Goal: Task Accomplishment & Management: Manage account settings

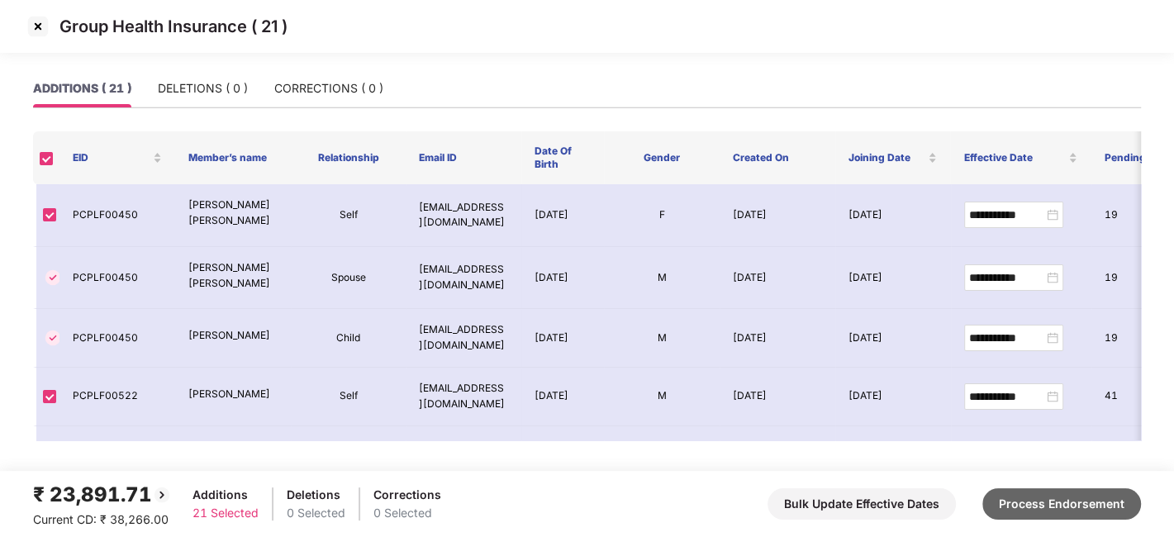
click at [1068, 507] on button "Process Endorsement" at bounding box center [1061, 503] width 159 height 31
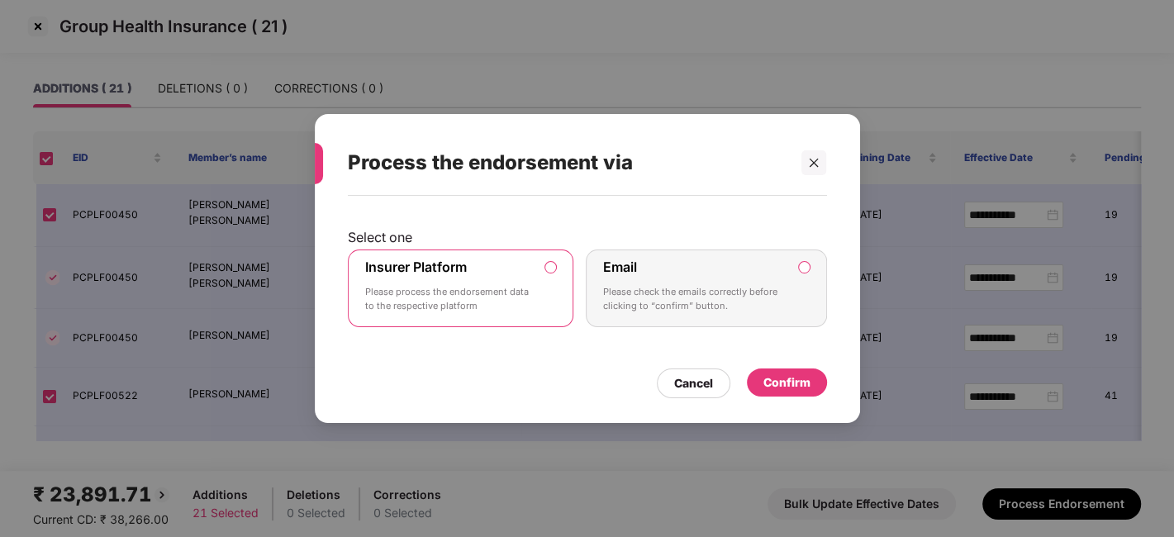
click at [788, 392] on div "Confirm" at bounding box center [787, 382] width 80 height 28
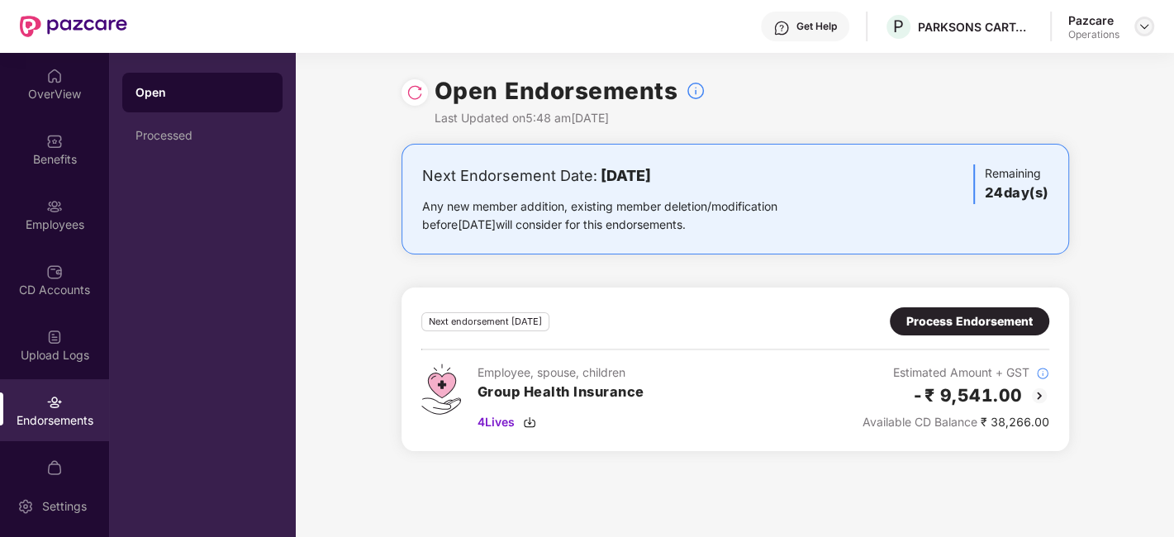
click at [1137, 28] on img at bounding box center [1143, 26] width 13 height 13
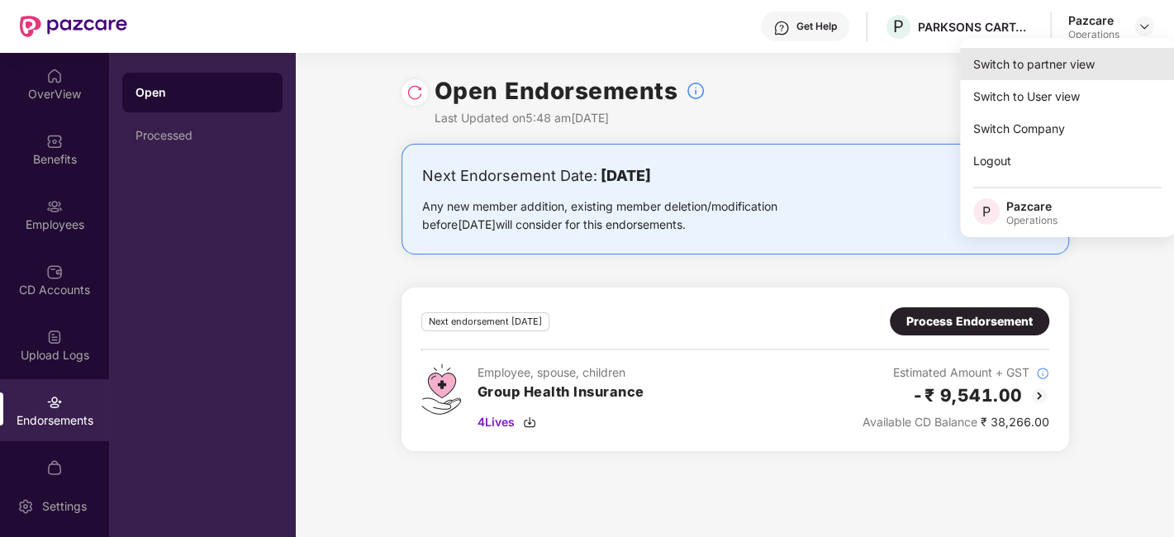
click at [1031, 66] on div "Switch to partner view" at bounding box center [1067, 64] width 215 height 32
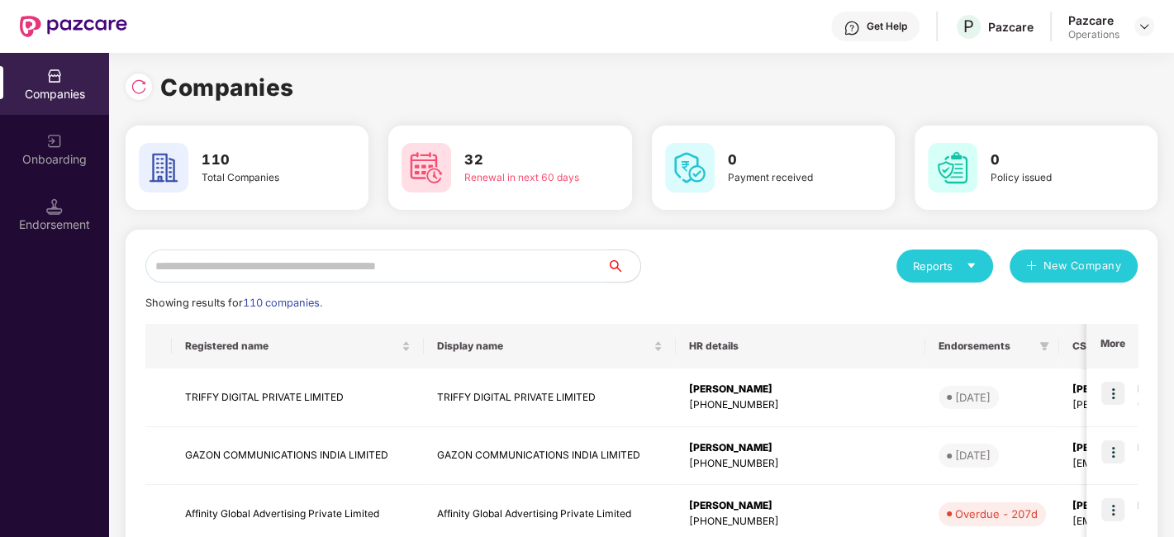
click at [453, 272] on input "text" at bounding box center [376, 265] width 462 height 33
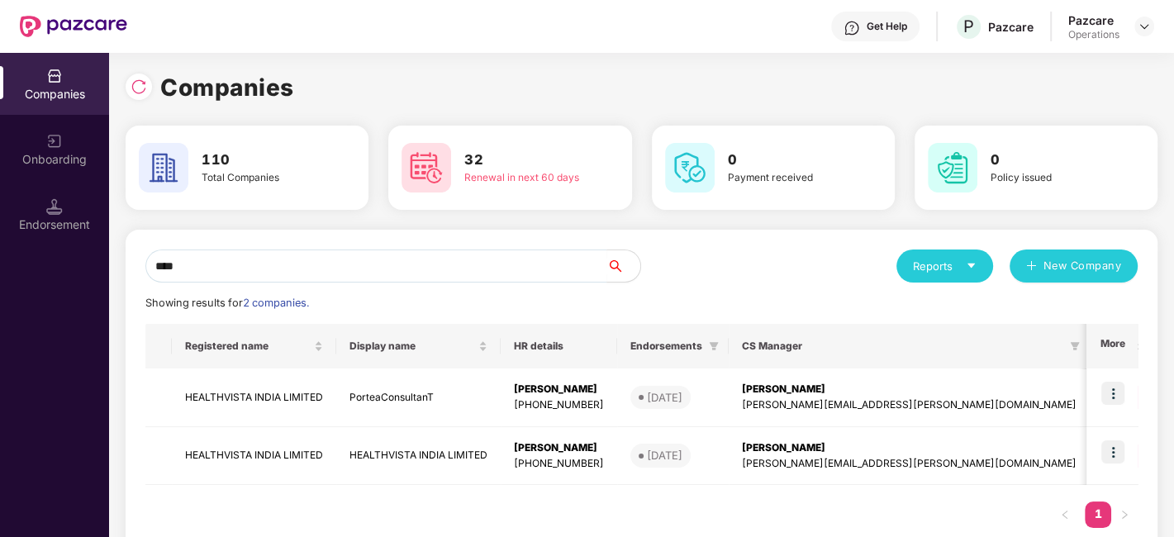
click at [201, 5] on div "Get Help P Pazcare Pazcare Operations" at bounding box center [640, 26] width 1027 height 53
click at [295, 273] on input "****" at bounding box center [376, 265] width 462 height 33
type input "*"
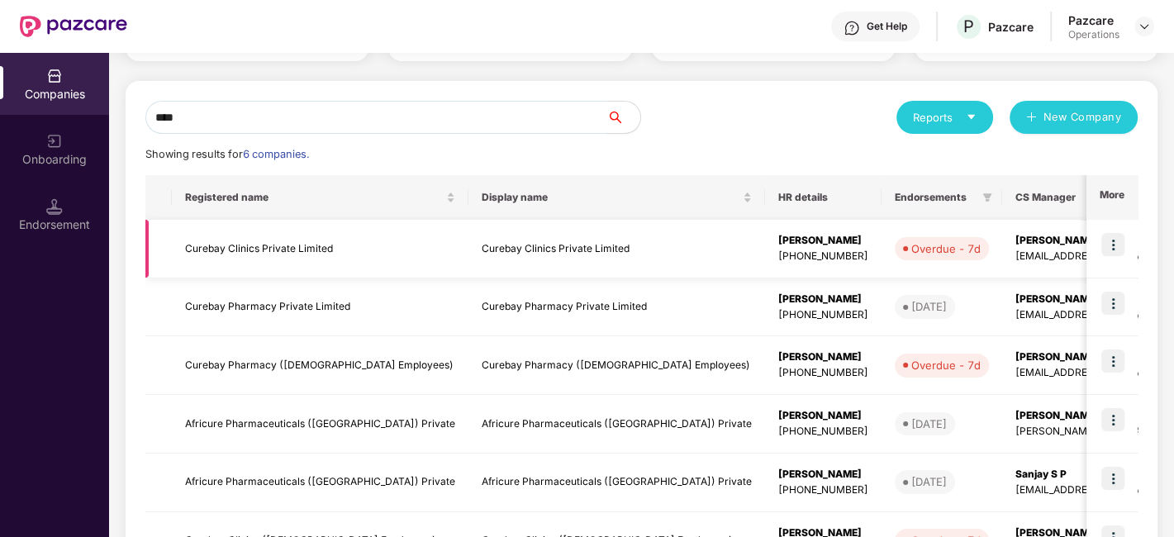
scroll to position [113, 0]
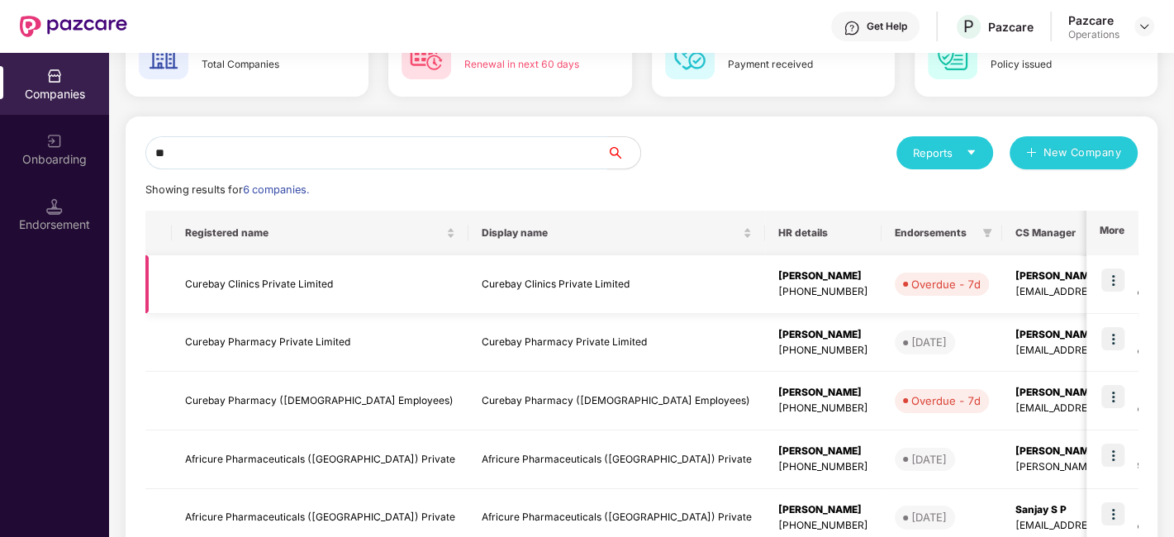
type input "*"
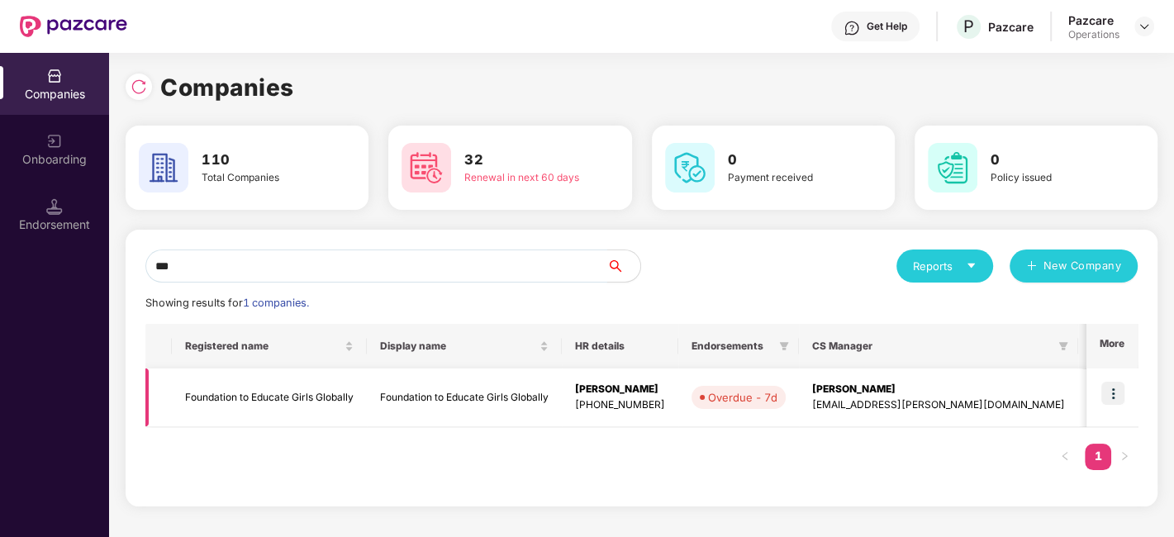
scroll to position [0, 0]
type input "****"
click at [1118, 385] on img at bounding box center [1112, 393] width 23 height 23
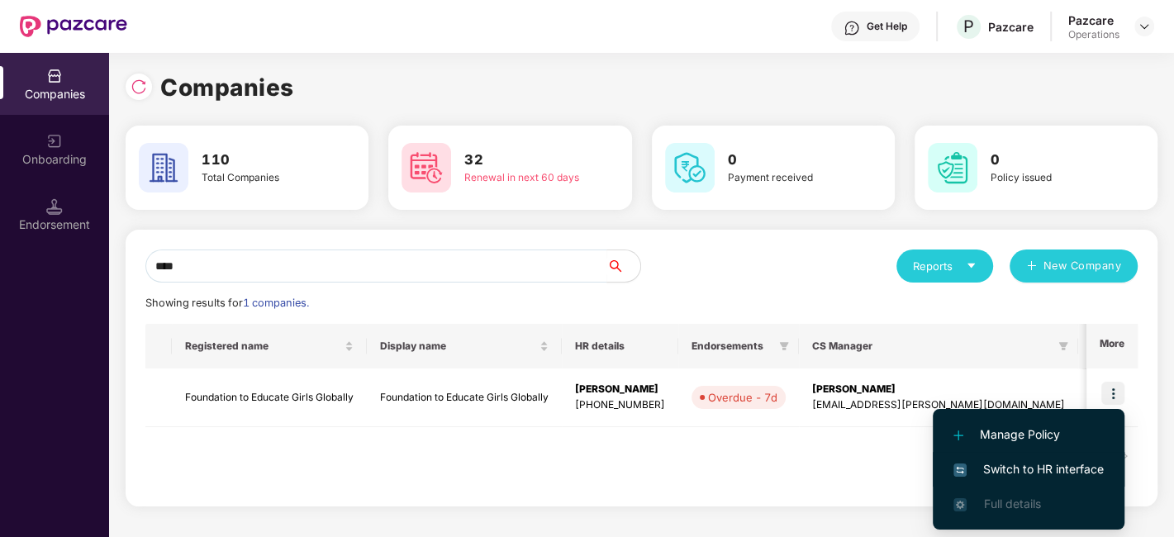
click at [1003, 464] on span "Switch to HR interface" at bounding box center [1028, 469] width 150 height 18
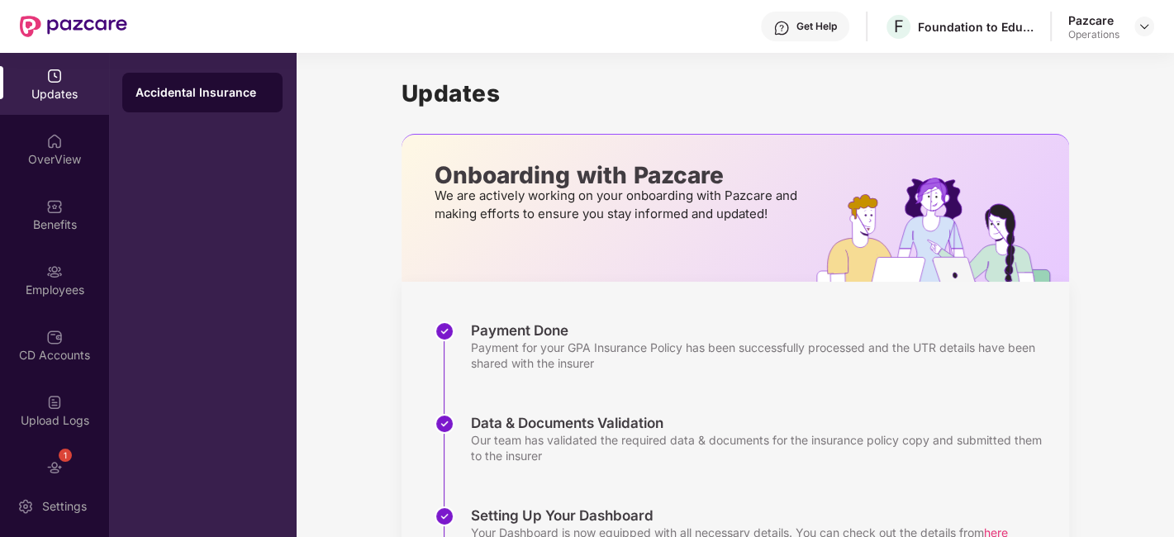
scroll to position [99, 0]
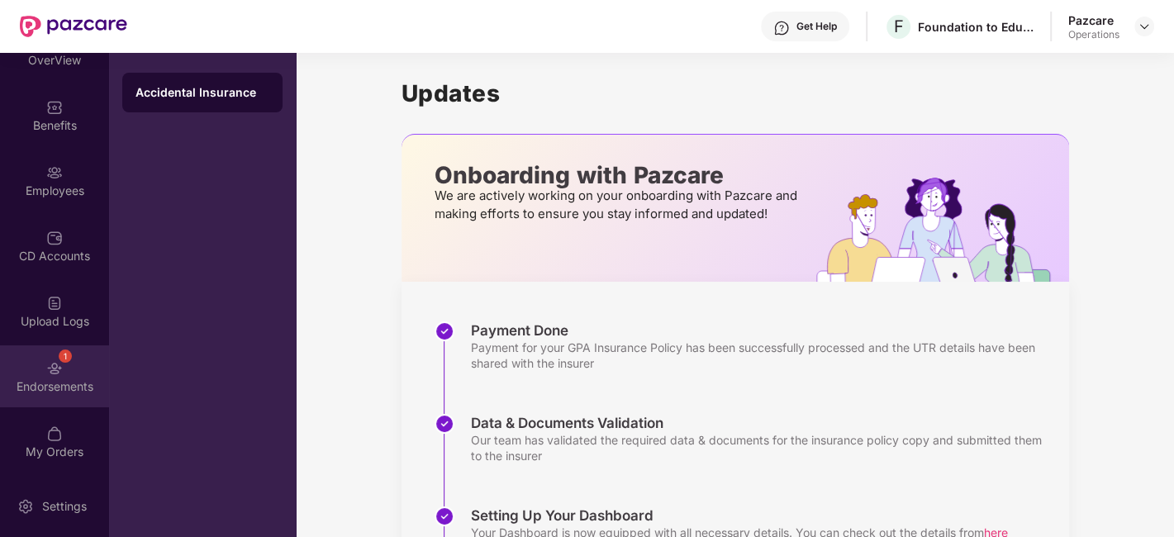
click at [47, 367] on img at bounding box center [54, 368] width 17 height 17
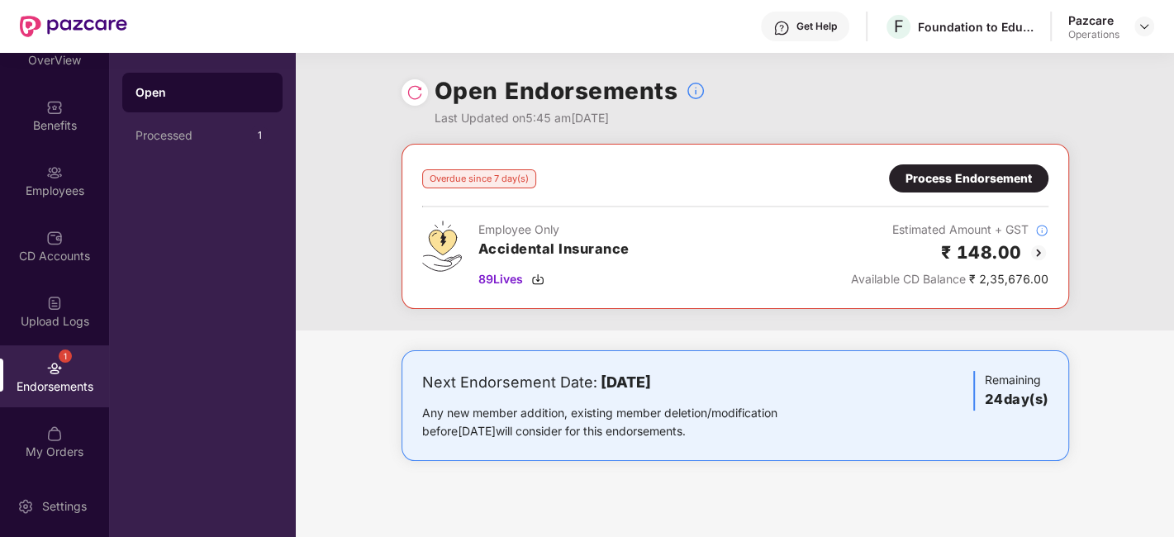
click at [932, 180] on div "Process Endorsement" at bounding box center [968, 178] width 126 height 18
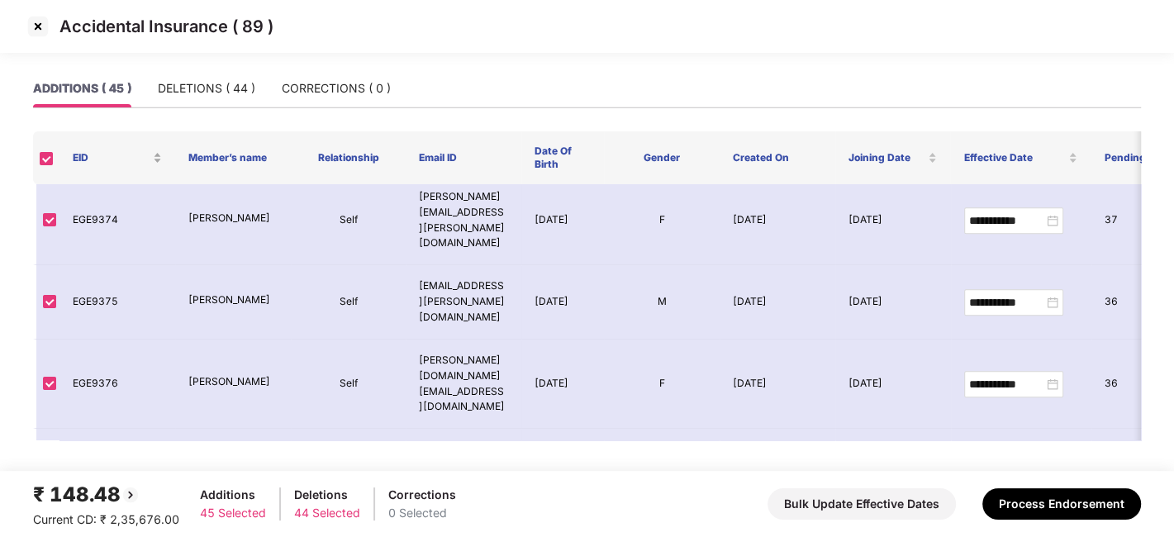
scroll to position [658, 0]
click at [33, 24] on img at bounding box center [38, 26] width 26 height 26
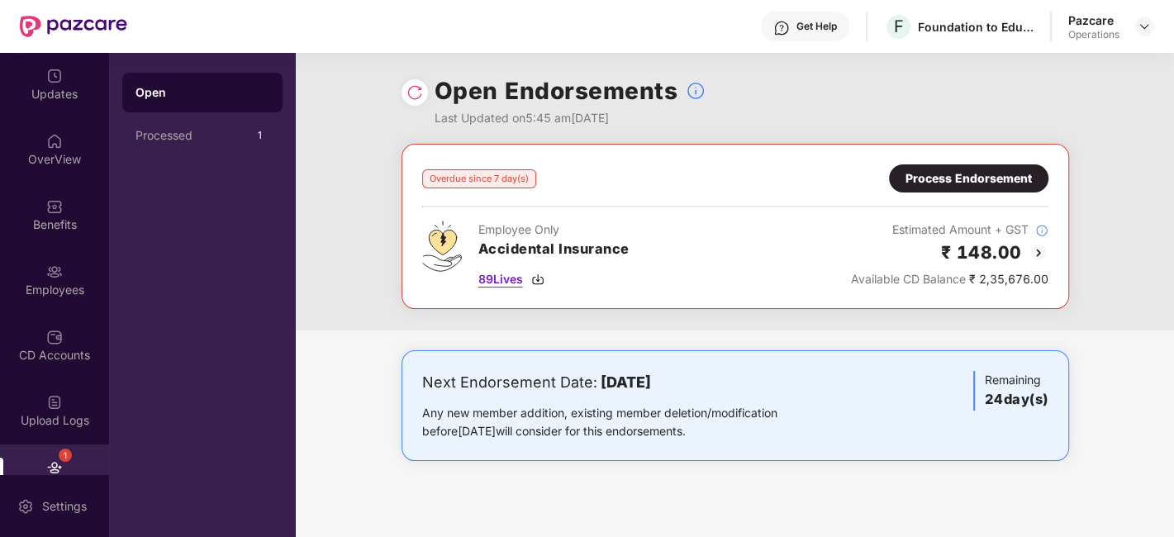
click at [499, 276] on span "89 Lives" at bounding box center [500, 279] width 45 height 18
click at [930, 173] on div "Process Endorsement" at bounding box center [968, 178] width 126 height 18
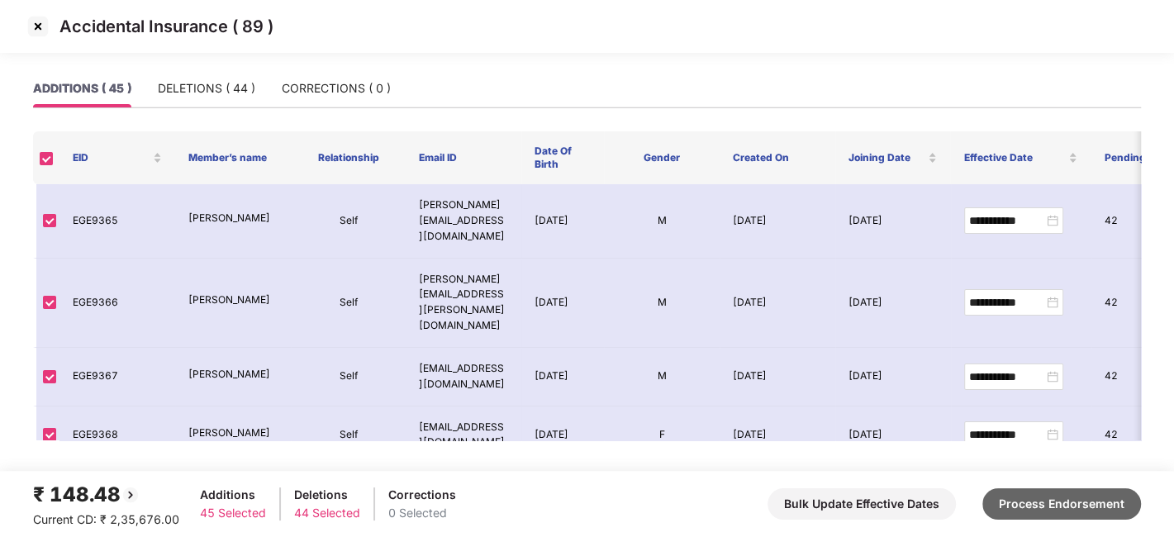
click at [1031, 497] on button "Process Endorsement" at bounding box center [1061, 503] width 159 height 31
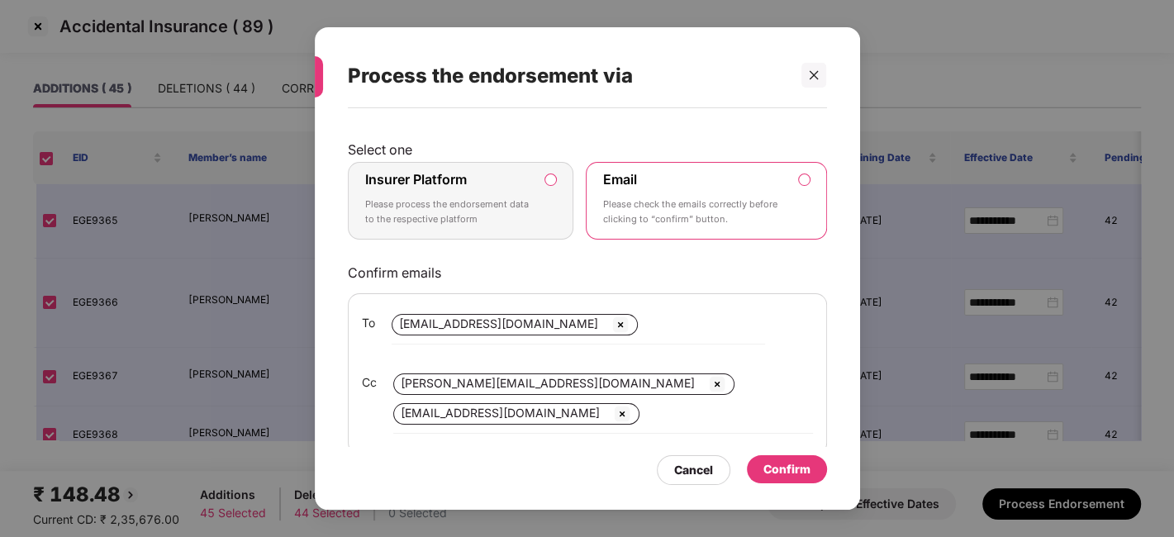
click at [536, 225] on label "Insurer Platform Please process the endorsement data to the respective platform" at bounding box center [461, 201] width 226 height 78
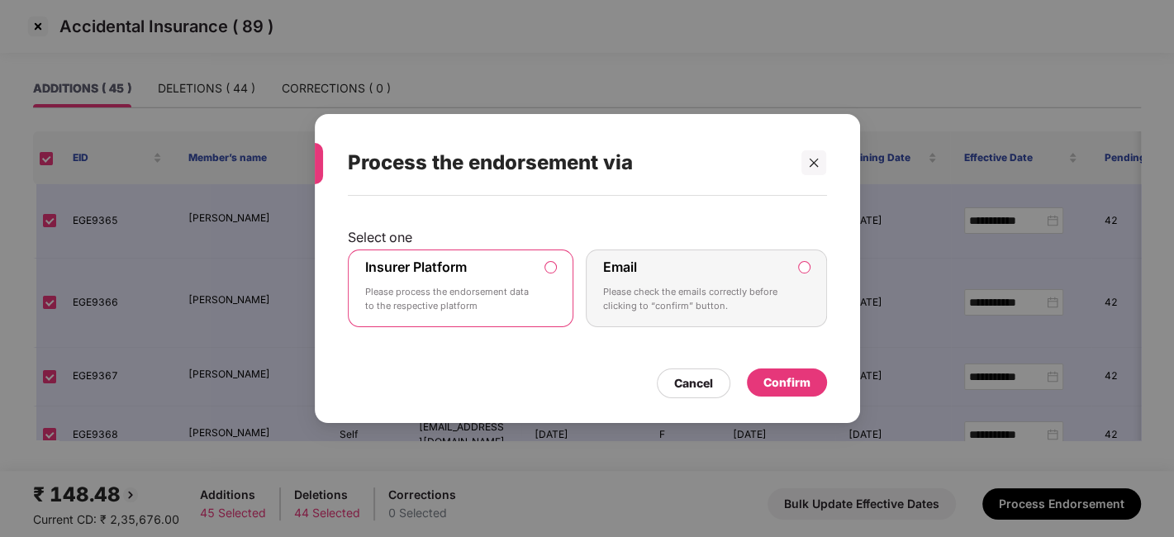
click at [770, 374] on div "Confirm" at bounding box center [786, 382] width 47 height 18
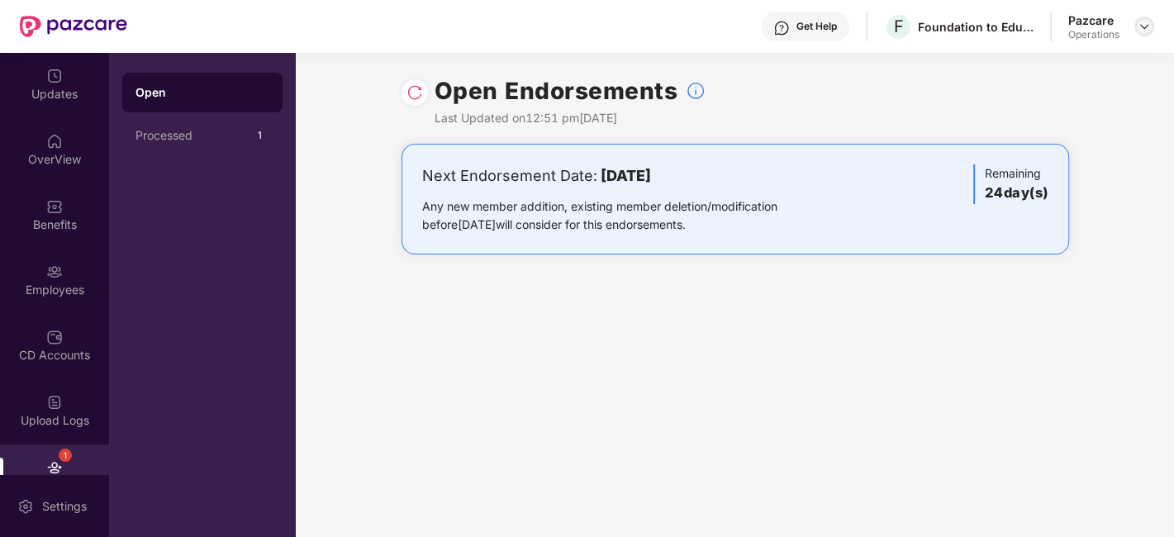
click at [1144, 23] on img at bounding box center [1143, 26] width 13 height 13
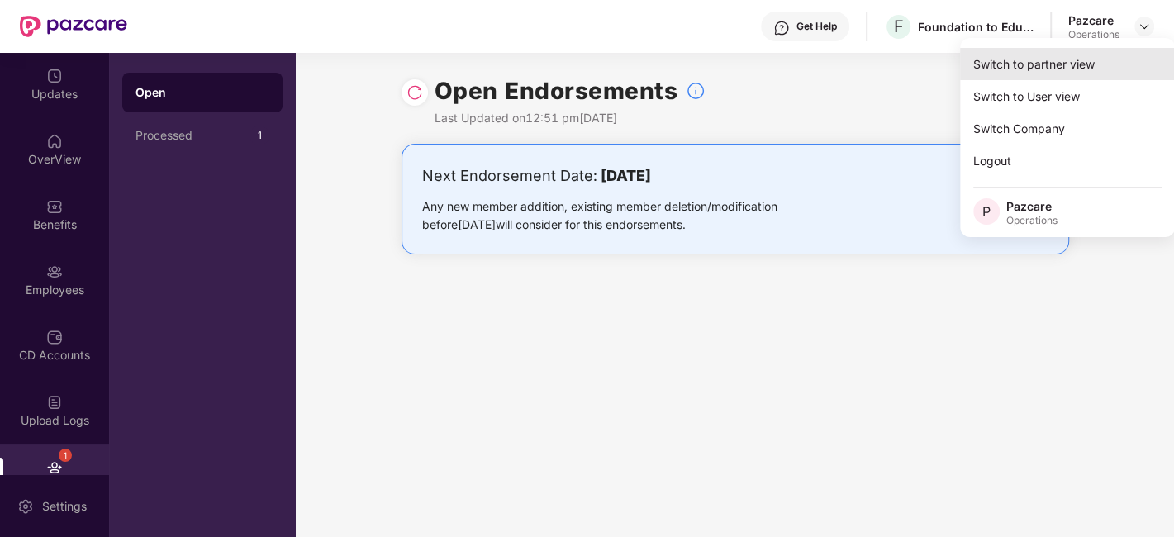
click at [1045, 64] on div "Switch to partner view" at bounding box center [1067, 64] width 215 height 32
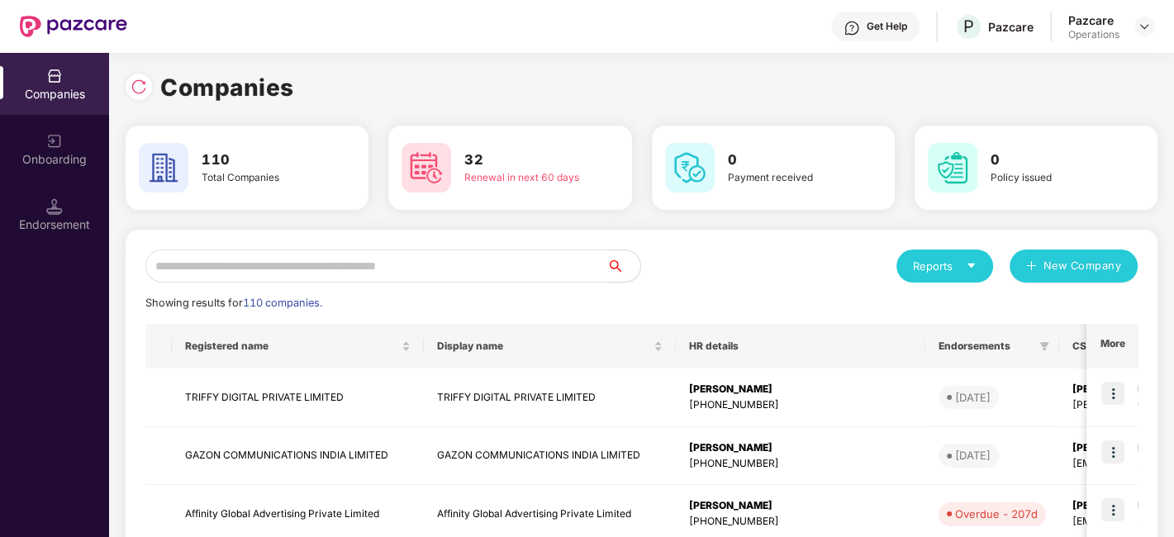
click at [453, 273] on input "text" at bounding box center [376, 265] width 462 height 33
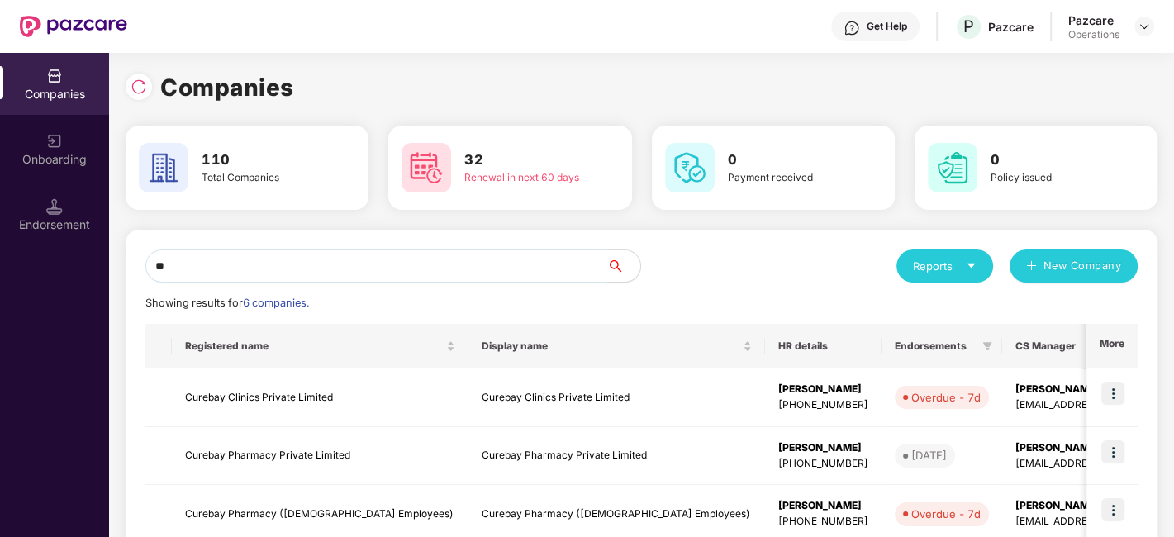
type input "*"
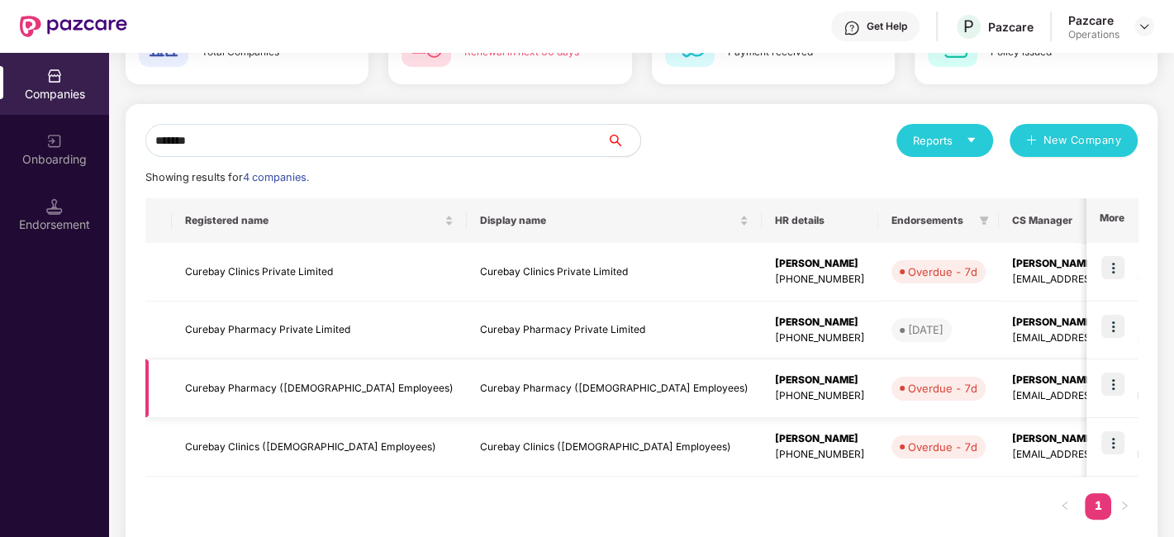
type input "*******"
click at [1107, 258] on img at bounding box center [1112, 267] width 23 height 23
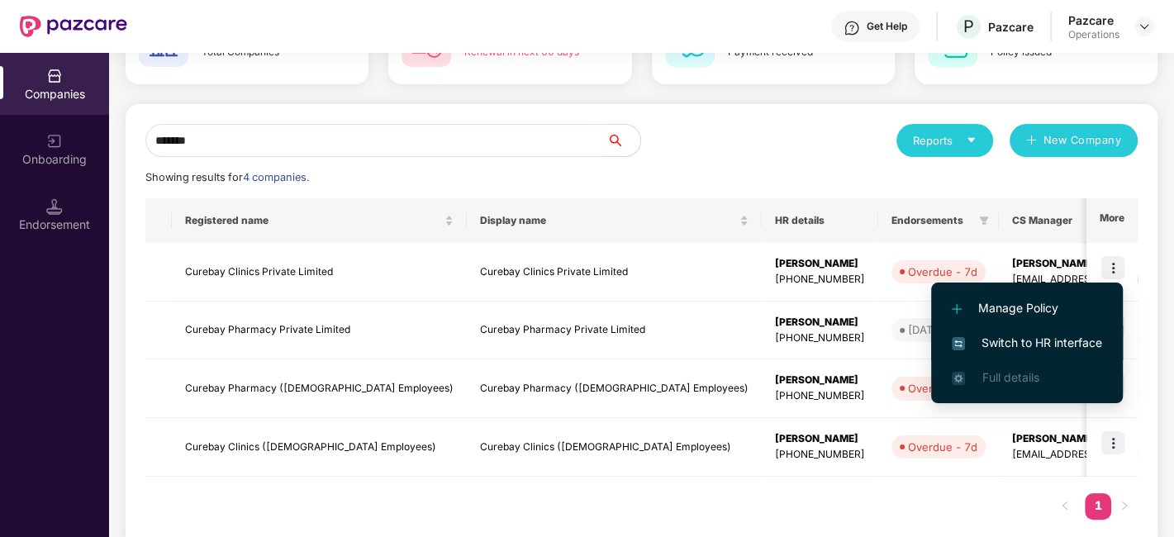
click at [1009, 346] on span "Switch to HR interface" at bounding box center [1026, 343] width 150 height 18
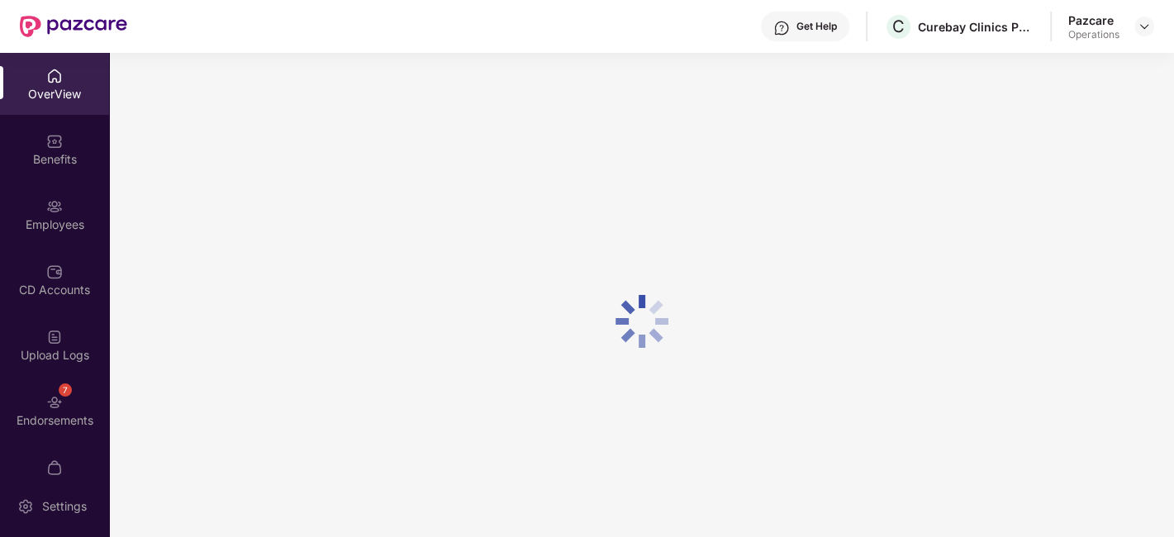
scroll to position [34, 0]
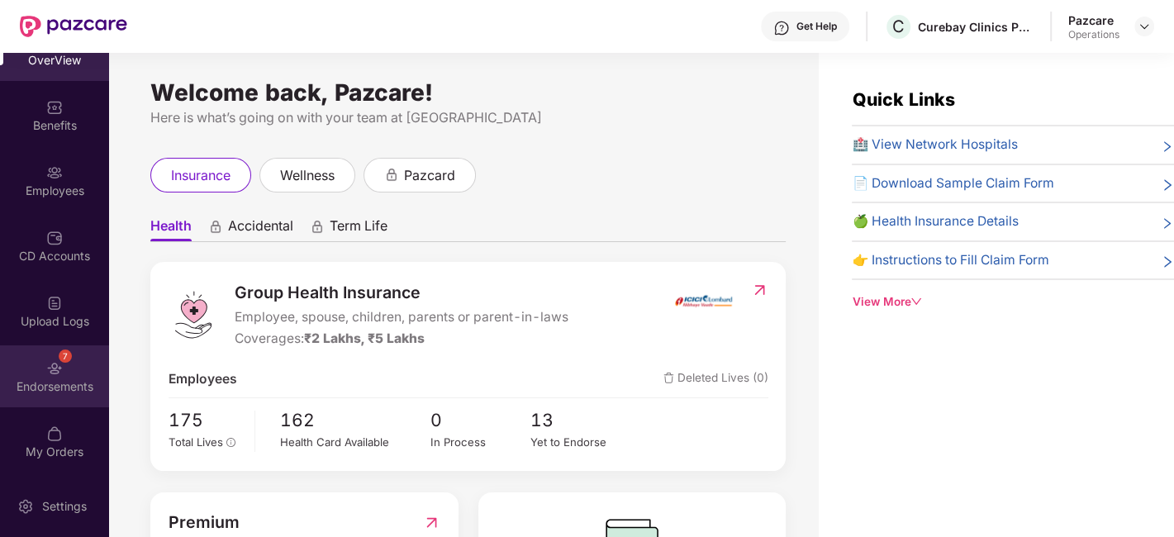
click at [34, 346] on div "7 Endorsements" at bounding box center [54, 376] width 109 height 62
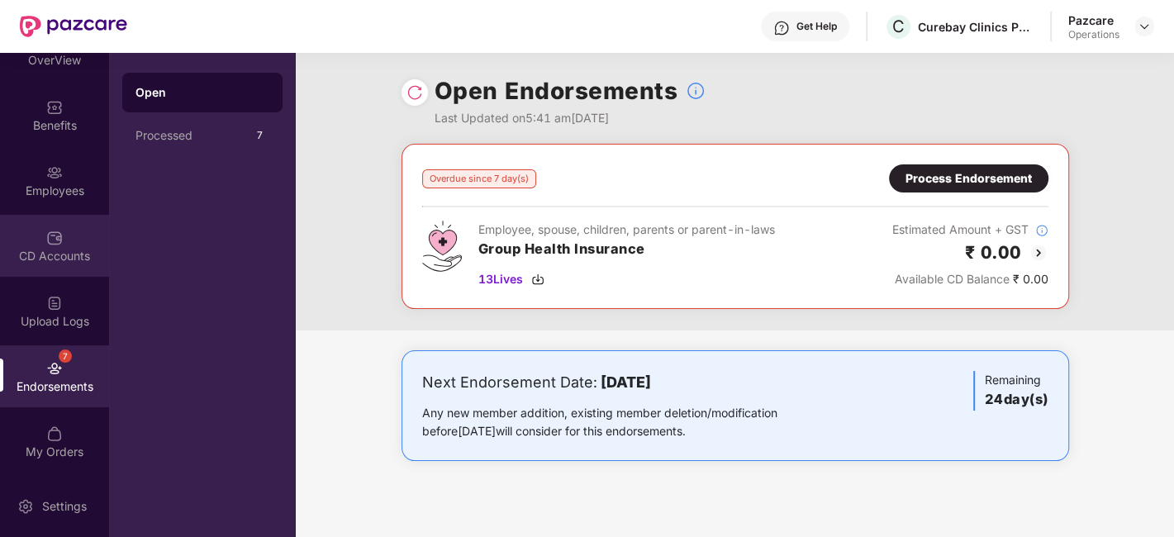
scroll to position [0, 0]
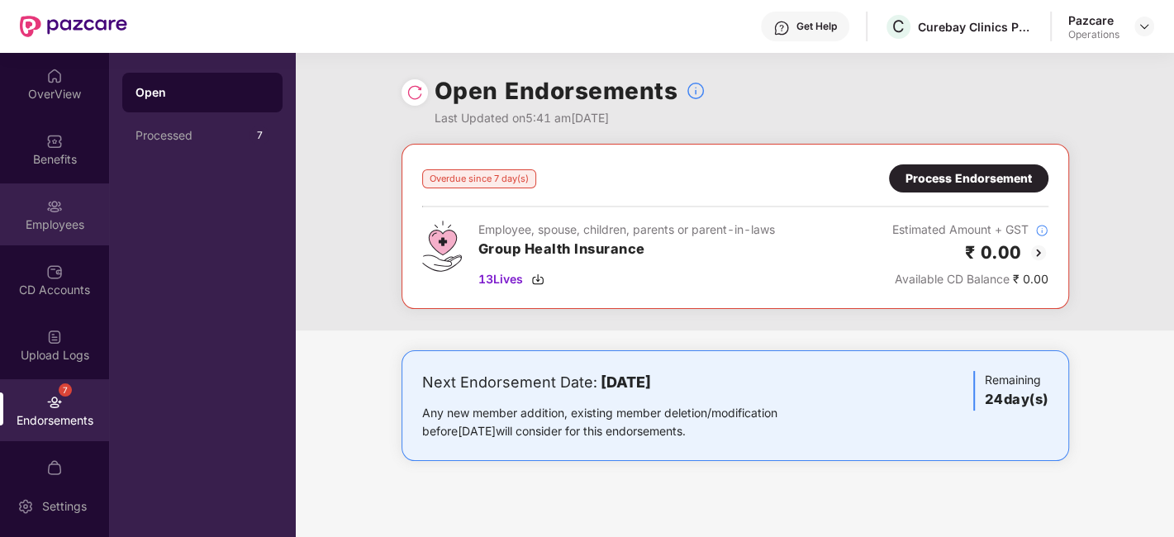
click at [44, 220] on div "Employees" at bounding box center [54, 224] width 109 height 17
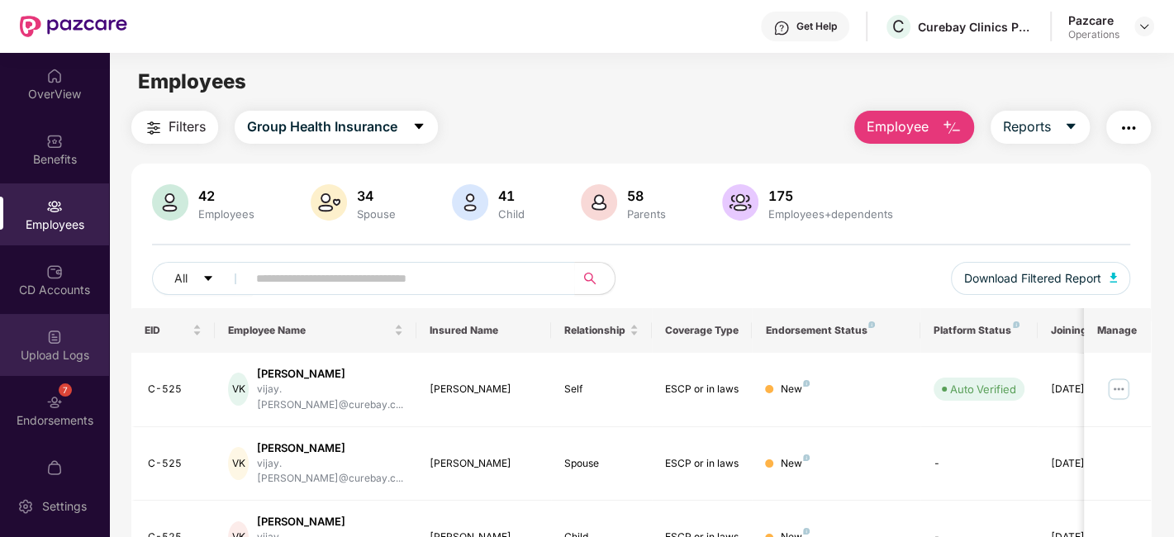
click at [21, 340] on div "Upload Logs" at bounding box center [54, 345] width 109 height 62
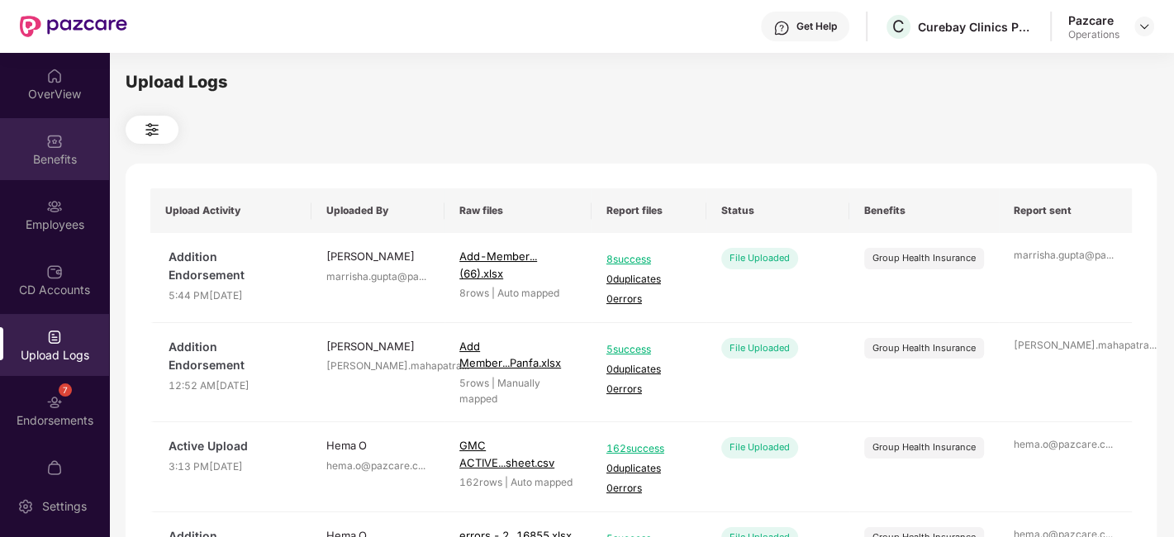
click at [37, 131] on div "Benefits" at bounding box center [54, 149] width 109 height 62
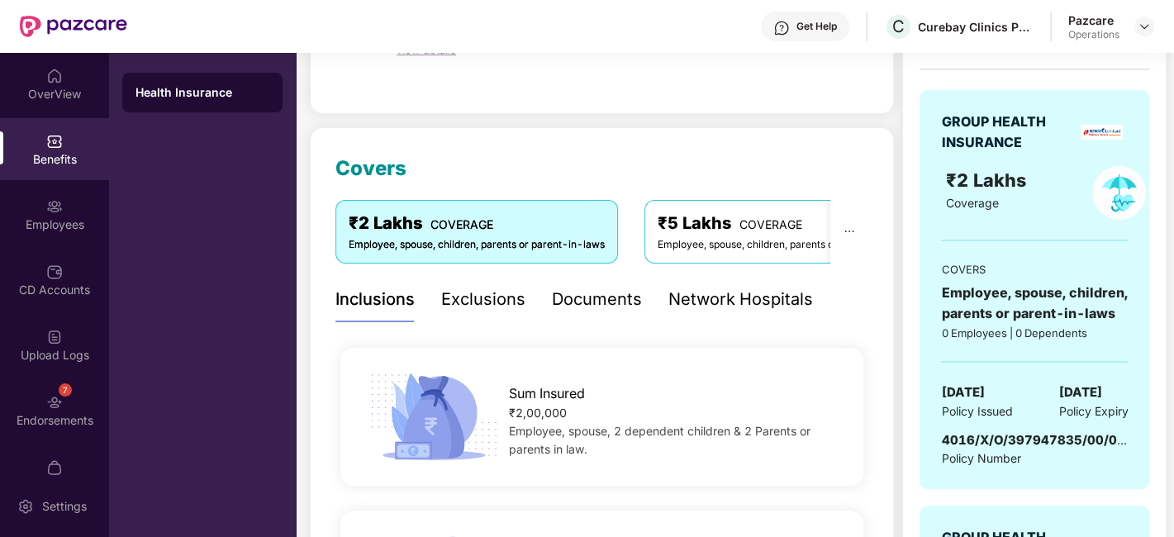
scroll to position [159, 0]
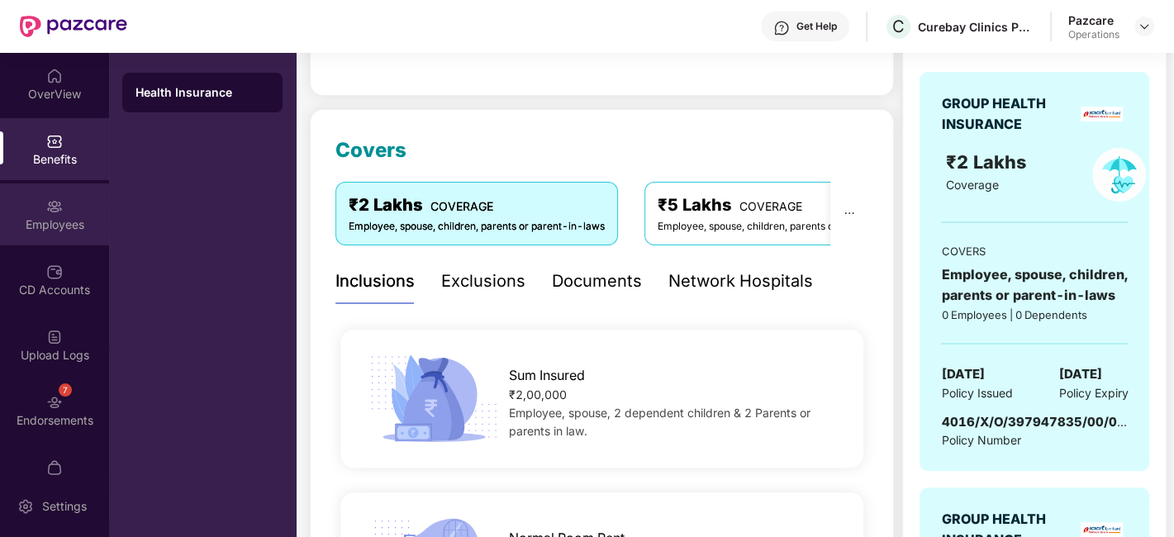
click at [17, 204] on div "Employees" at bounding box center [54, 214] width 109 height 62
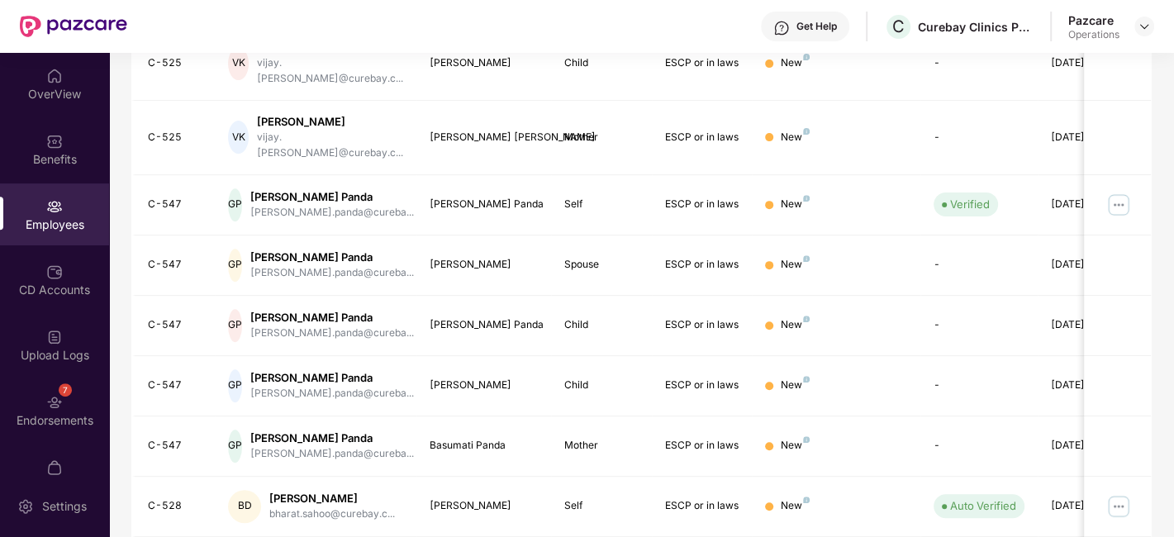
scroll to position [0, 0]
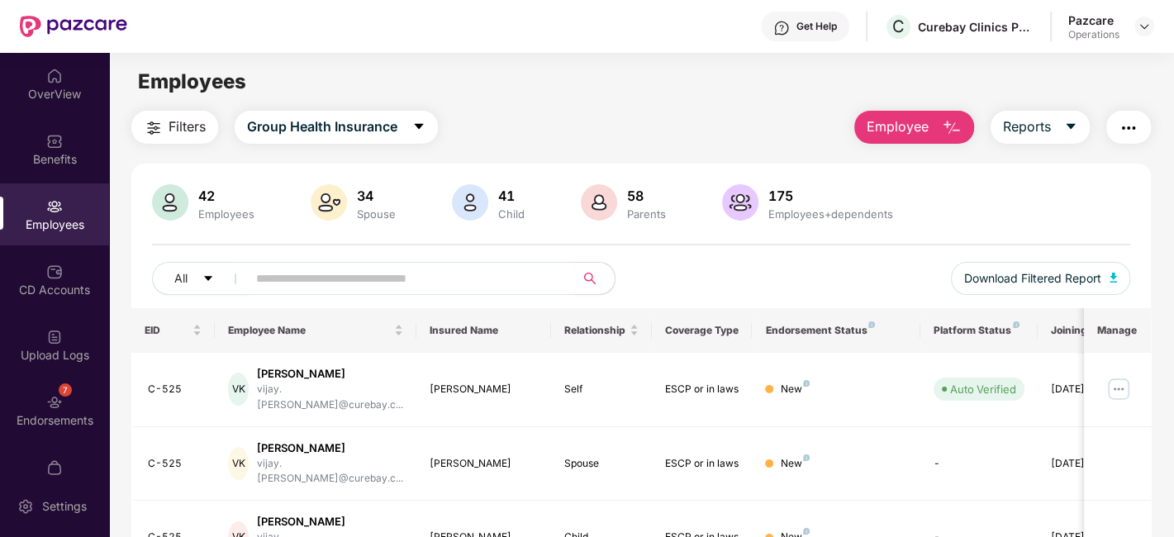
click at [187, 128] on span "Filters" at bounding box center [186, 126] width 37 height 21
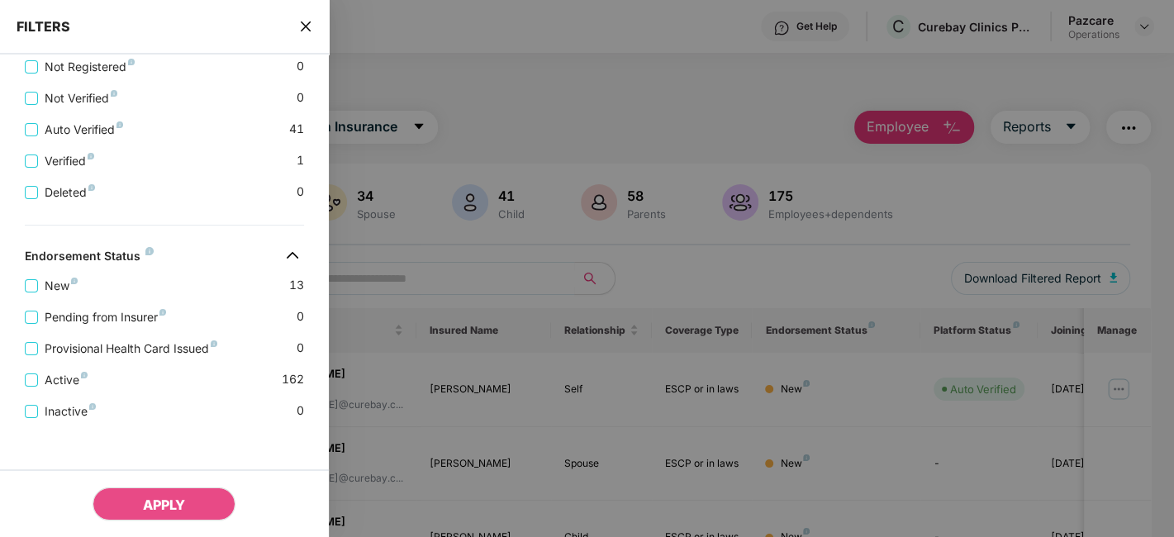
scroll to position [639, 0]
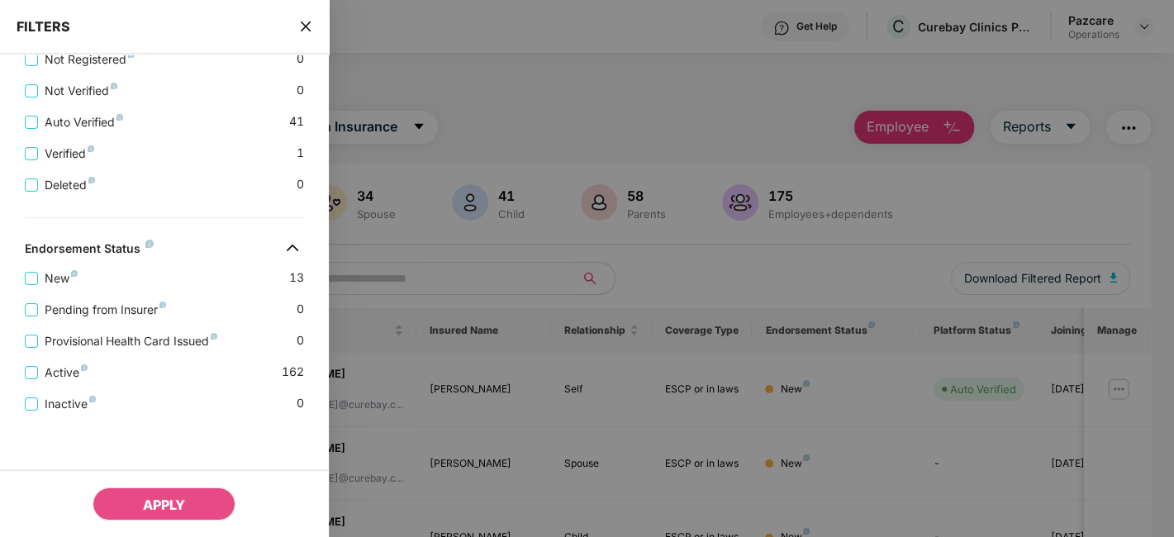
click at [309, 22] on icon "close" at bounding box center [306, 26] width 10 height 10
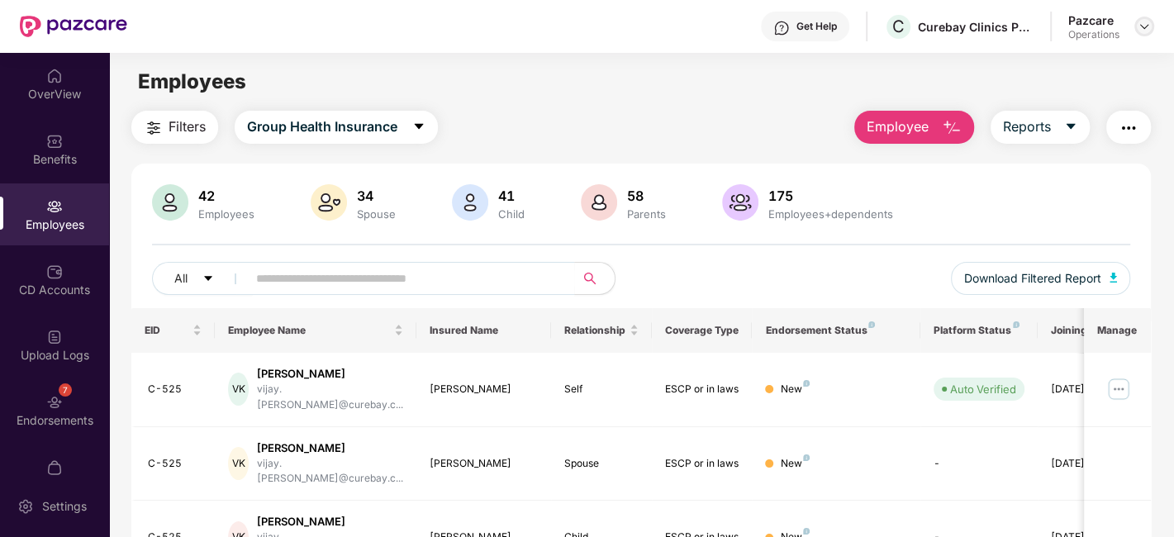
click at [1146, 31] on img at bounding box center [1143, 26] width 13 height 13
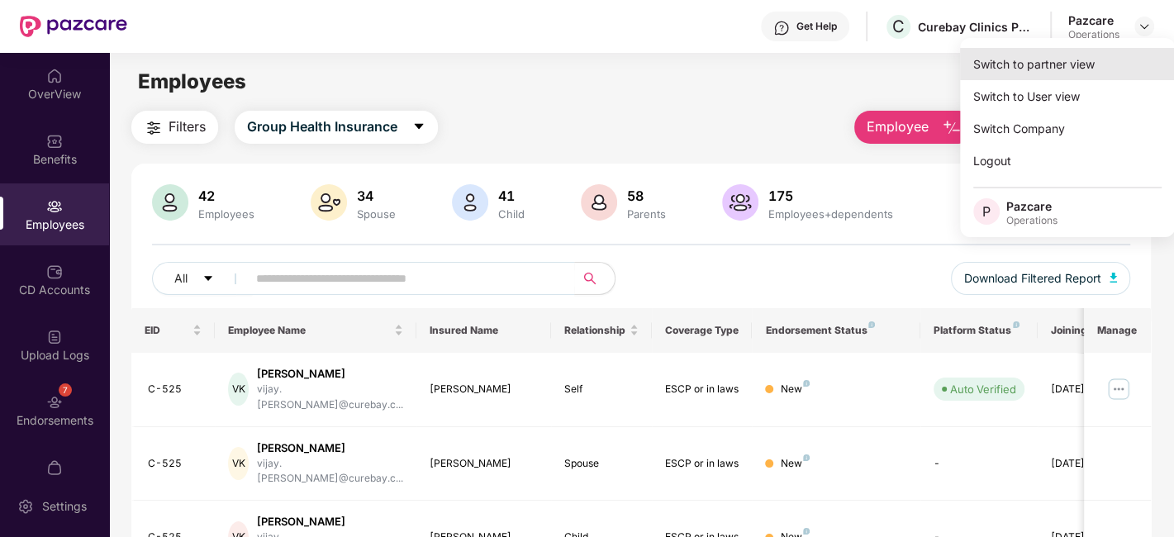
click at [1041, 64] on div "Switch to partner view" at bounding box center [1067, 64] width 215 height 32
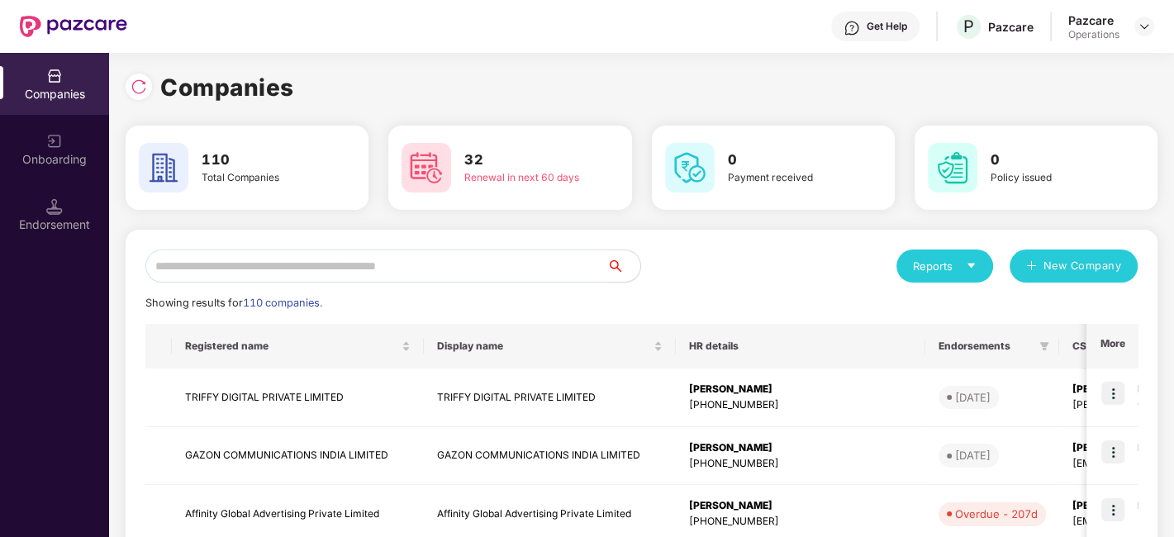
click at [450, 268] on input "text" at bounding box center [376, 265] width 462 height 33
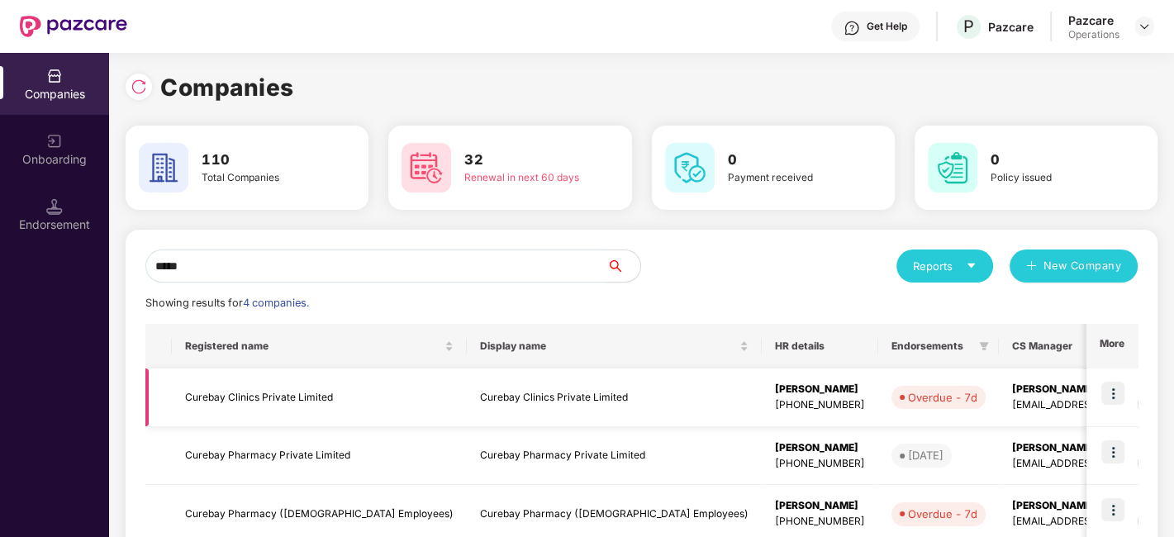
type input "*****"
click at [301, 386] on td "Curebay Clinics Private Limited" at bounding box center [319, 397] width 295 height 59
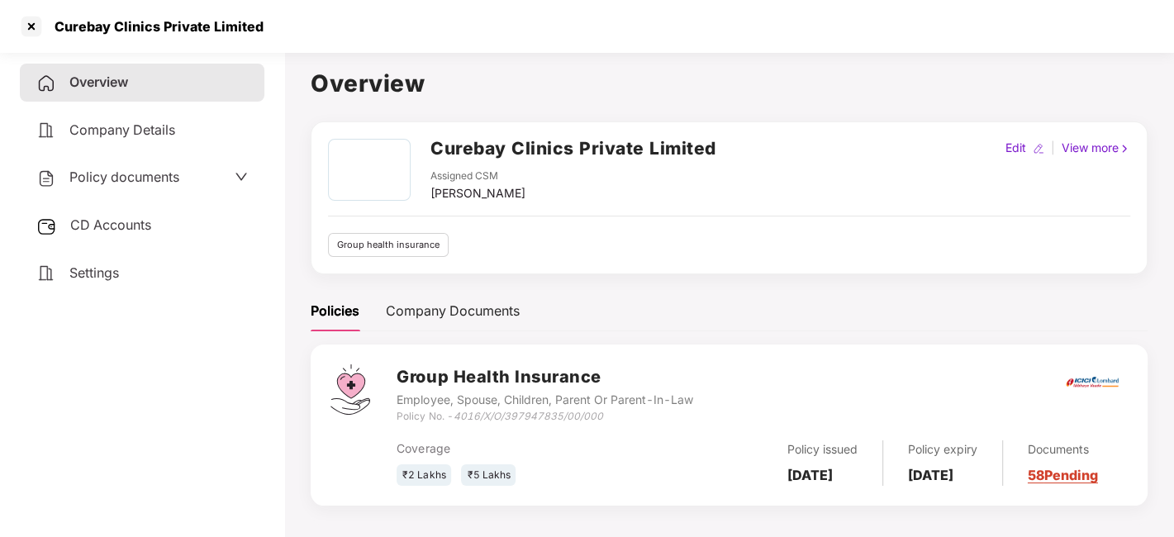
click at [131, 179] on span "Policy documents" at bounding box center [124, 176] width 110 height 17
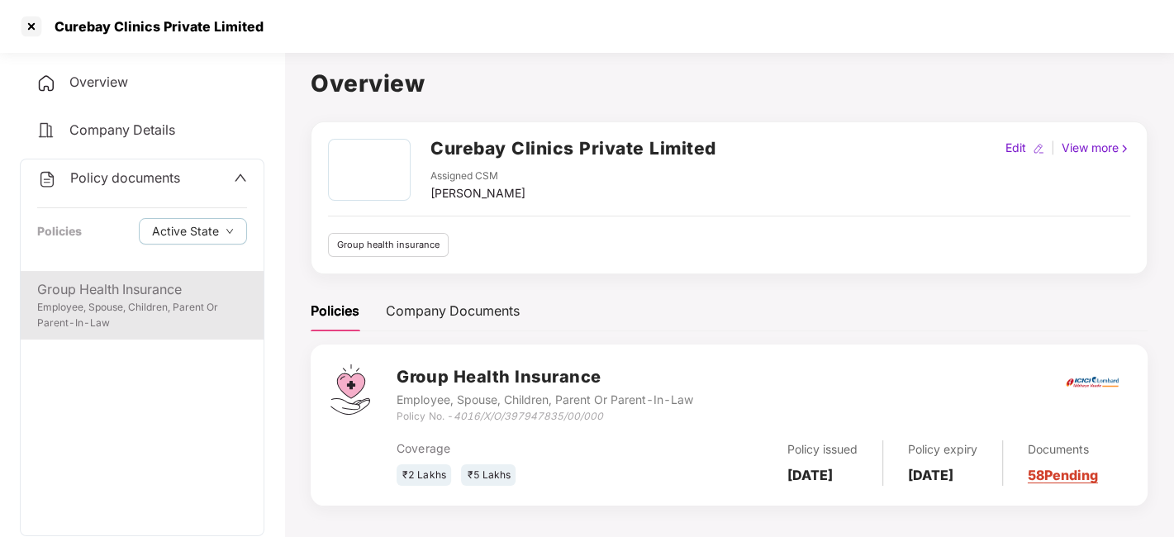
click at [125, 301] on div "Employee, Spouse, Children, Parent Or Parent-In-Law" at bounding box center [142, 315] width 210 height 31
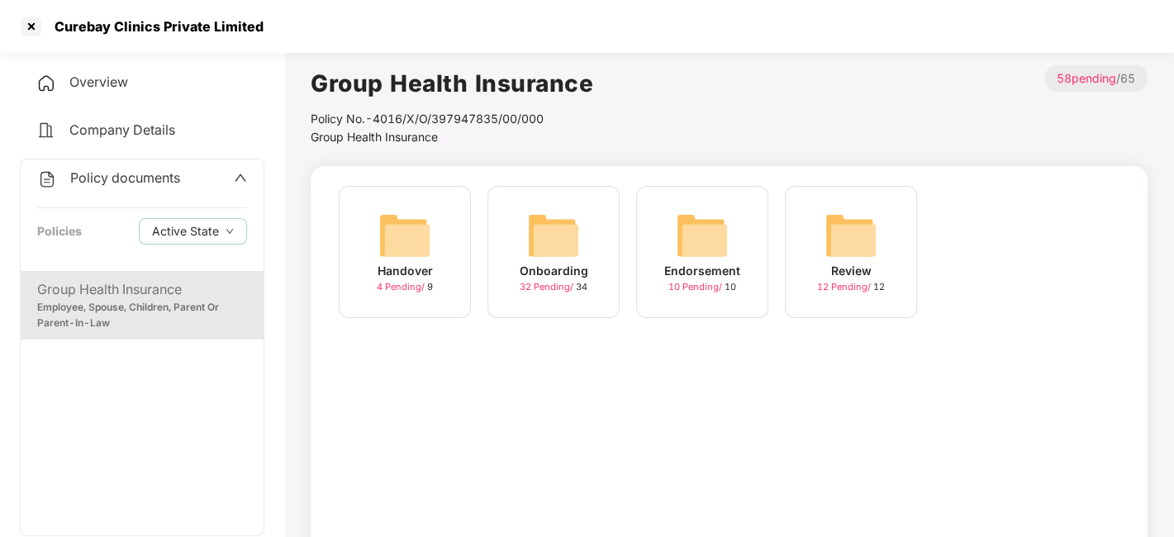
click at [587, 240] on div "Onboarding 32 Pending / 34" at bounding box center [553, 252] width 132 height 132
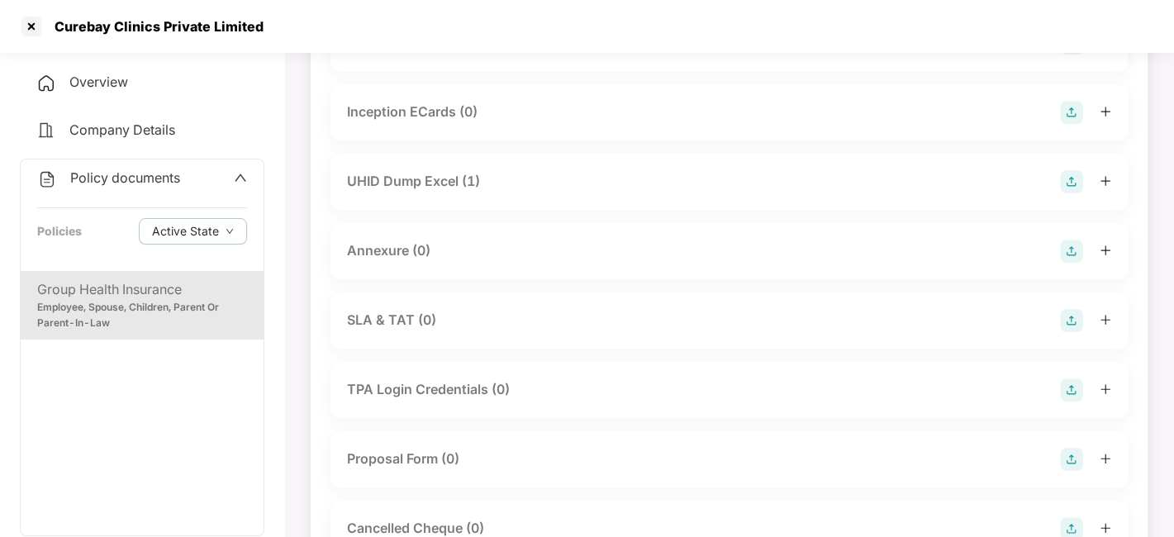
scroll to position [719, 0]
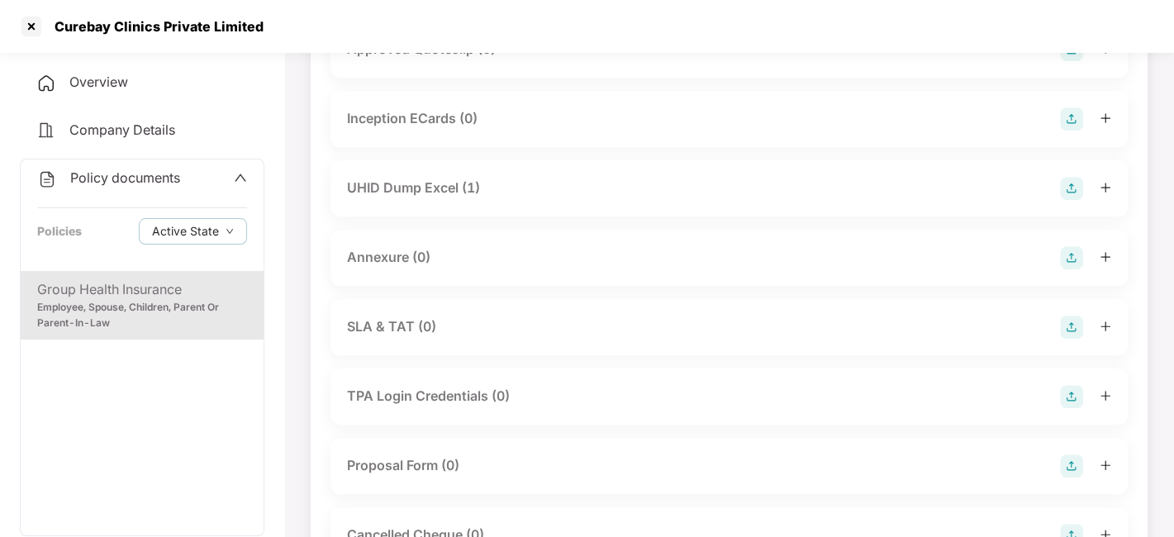
click at [392, 185] on div "UHID Dump Excel (1)" at bounding box center [413, 188] width 133 height 21
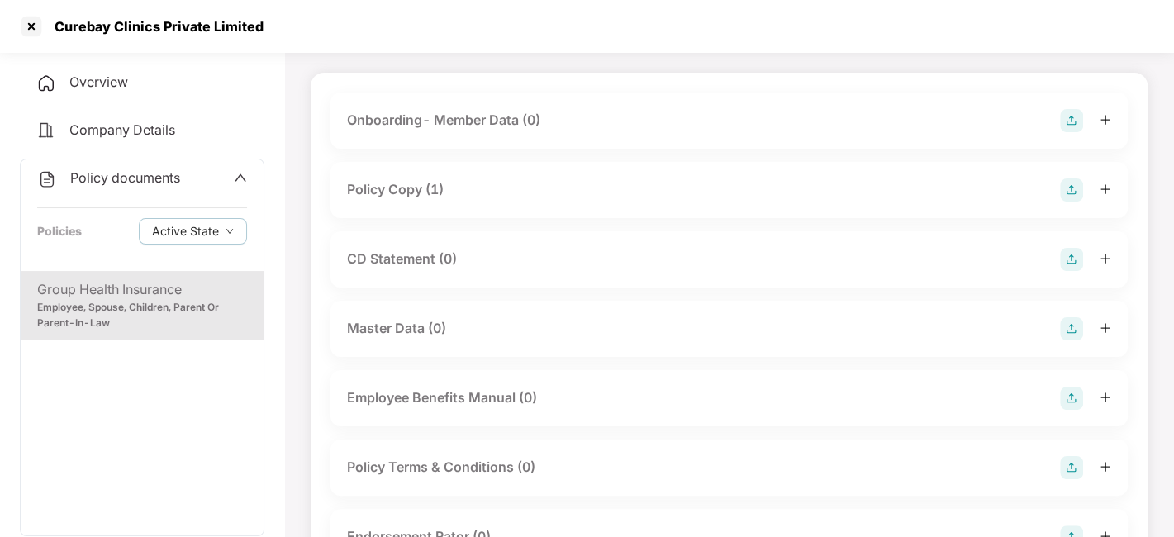
scroll to position [60, 0]
